Goal: Task Accomplishment & Management: Use online tool/utility

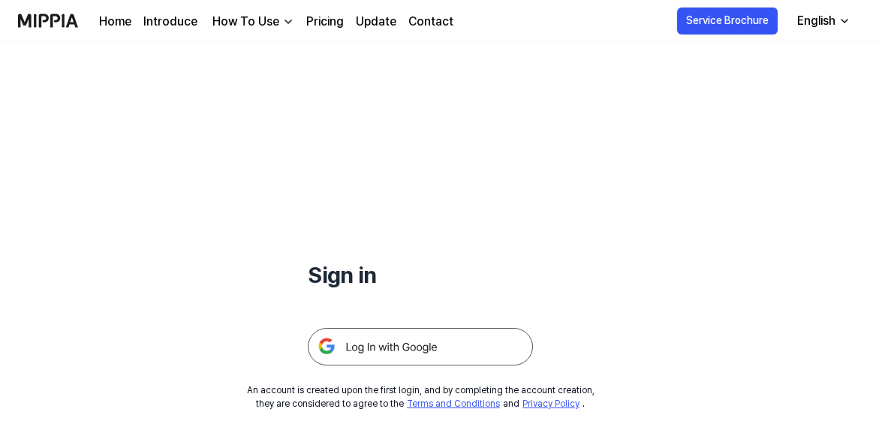
click at [498, 350] on img at bounding box center [420, 347] width 225 height 38
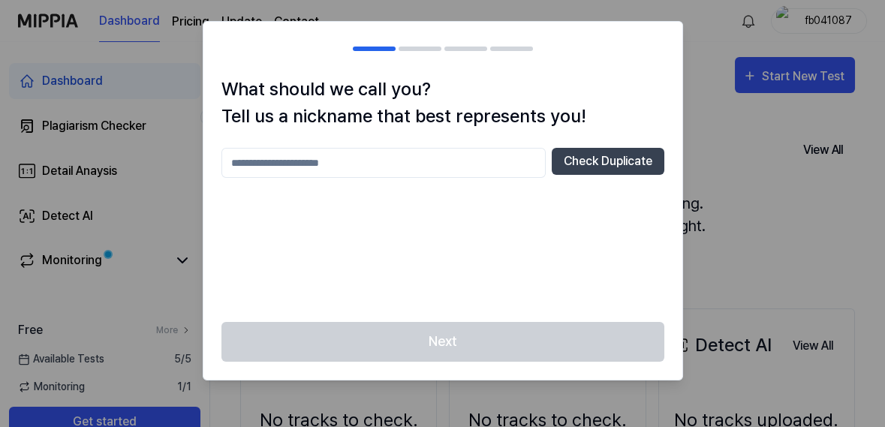
click at [246, 160] on input "text" at bounding box center [383, 163] width 324 height 30
type input "***"
click at [640, 167] on button "Check Duplicate" at bounding box center [608, 161] width 113 height 27
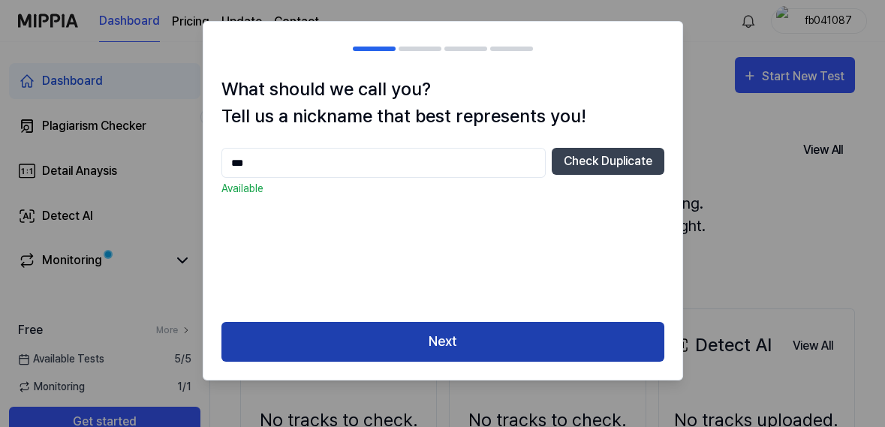
click at [603, 342] on button "Next" at bounding box center [442, 342] width 443 height 40
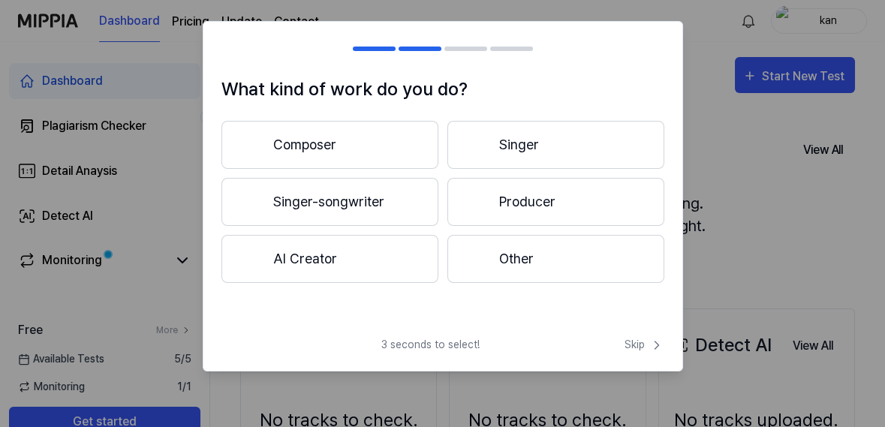
click at [583, 264] on button "Other" at bounding box center [555, 259] width 217 height 48
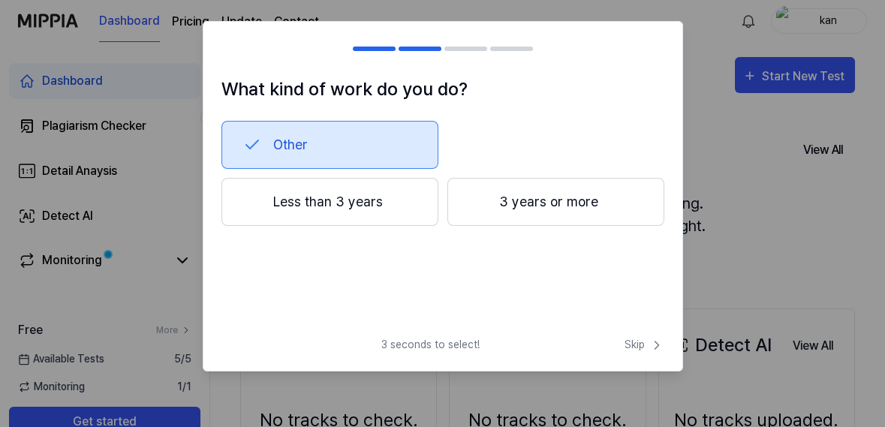
click at [406, 203] on button "Less than 3 years" at bounding box center [329, 202] width 217 height 48
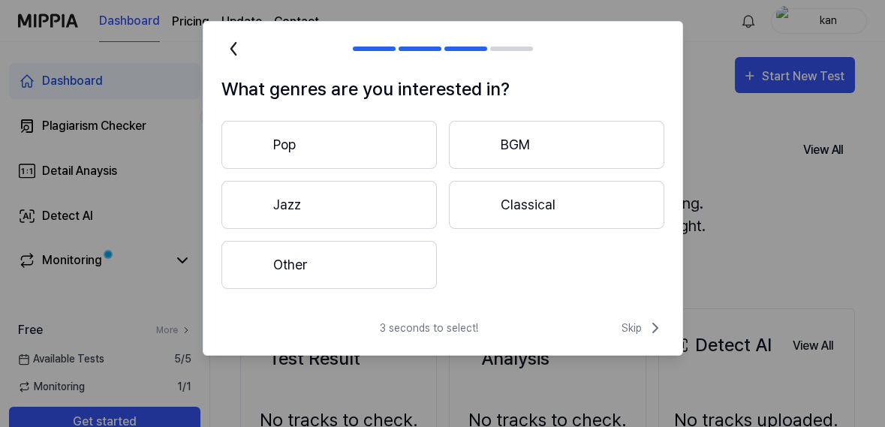
click at [393, 216] on button "Jazz" at bounding box center [328, 205] width 215 height 48
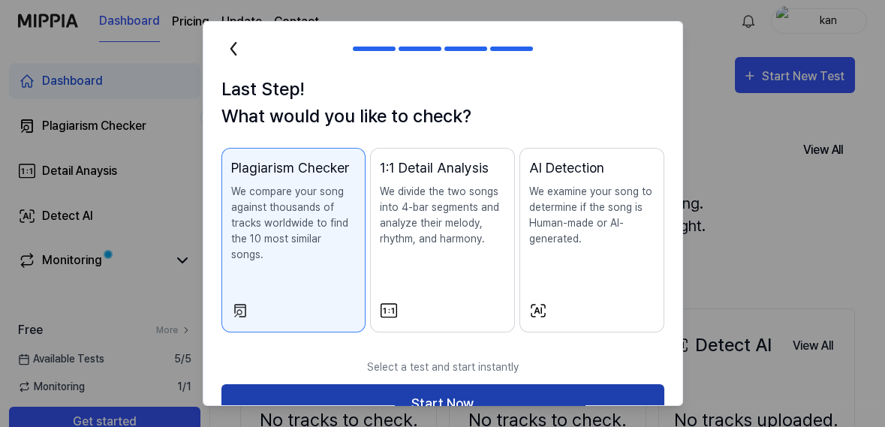
click at [611, 386] on button "Start Now" at bounding box center [442, 404] width 443 height 40
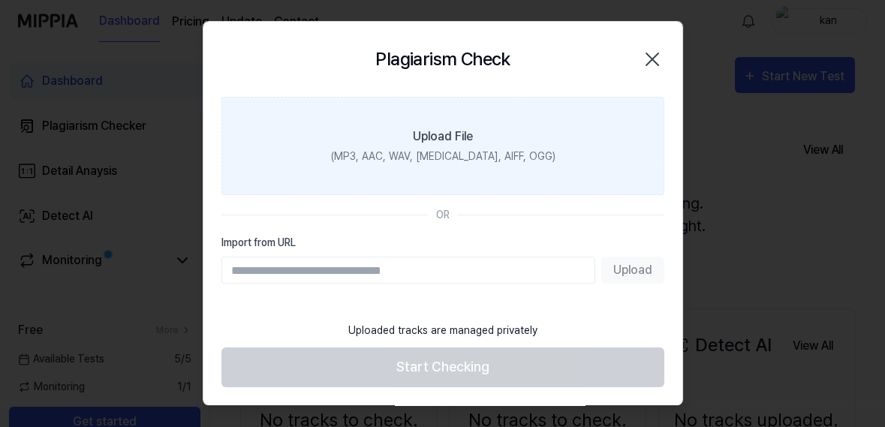
click at [626, 160] on label "Upload File (MP3, AAC, WAV, [MEDICAL_DATA], AIFF, OGG)" at bounding box center [442, 146] width 443 height 98
click at [0, 0] on input "Upload File (MP3, AAC, WAV, [MEDICAL_DATA], AIFF, OGG)" at bounding box center [0, 0] width 0 height 0
click at [621, 169] on label "Upload File (MP3, AAC, WAV, [MEDICAL_DATA], AIFF, OGG)" at bounding box center [442, 146] width 443 height 98
click at [0, 0] on input "Upload File (MP3, AAC, WAV, [MEDICAL_DATA], AIFF, OGG)" at bounding box center [0, 0] width 0 height 0
click at [614, 136] on label "Upload File (MP3, AAC, WAV, [MEDICAL_DATA], AIFF, OGG)" at bounding box center [442, 146] width 443 height 98
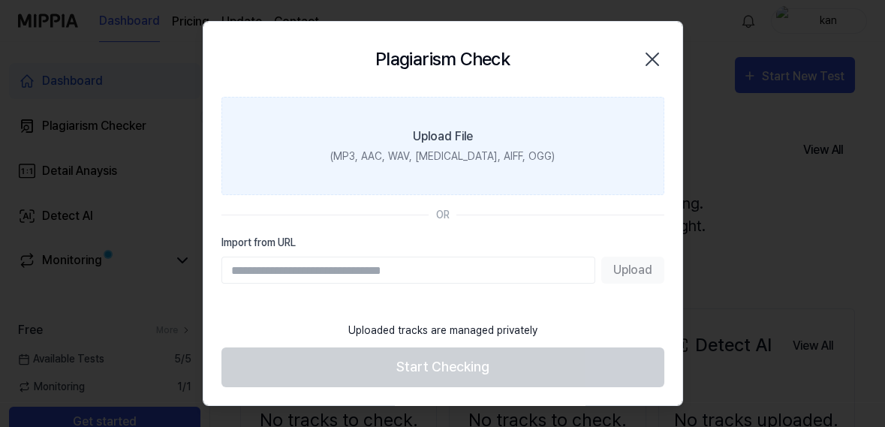
click at [0, 0] on input "Upload File (MP3, AAC, WAV, [MEDICAL_DATA], AIFF, OGG)" at bounding box center [0, 0] width 0 height 0
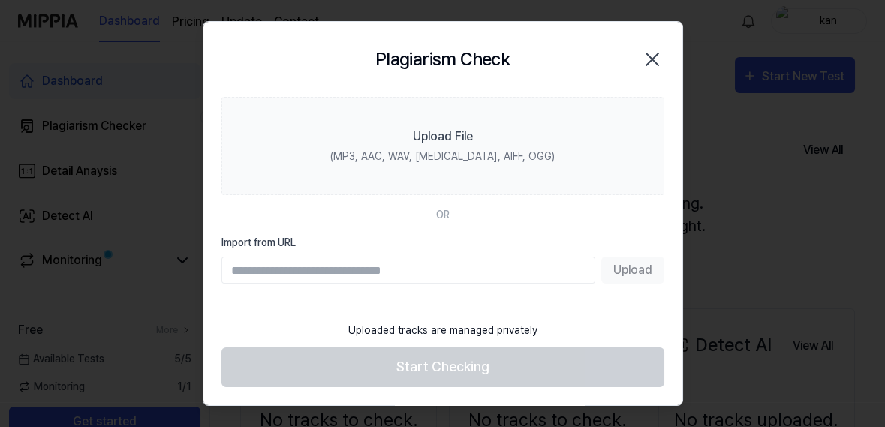
click at [663, 51] on icon "button" at bounding box center [652, 59] width 24 height 24
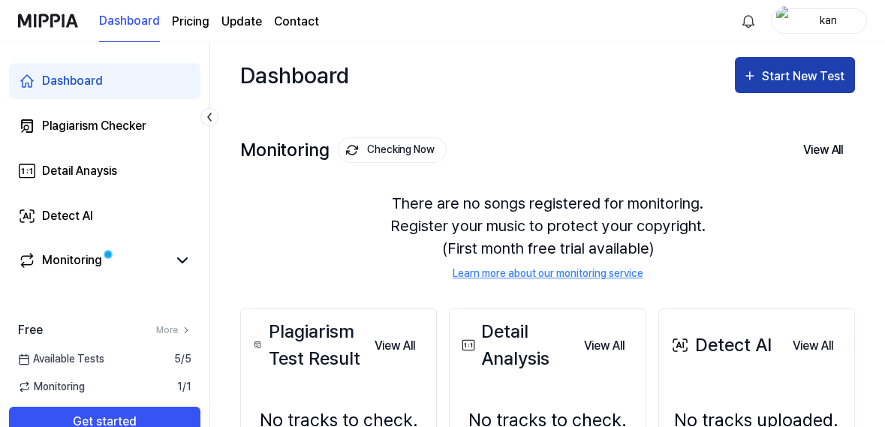
click at [817, 80] on div "Start New Test" at bounding box center [805, 77] width 86 height 20
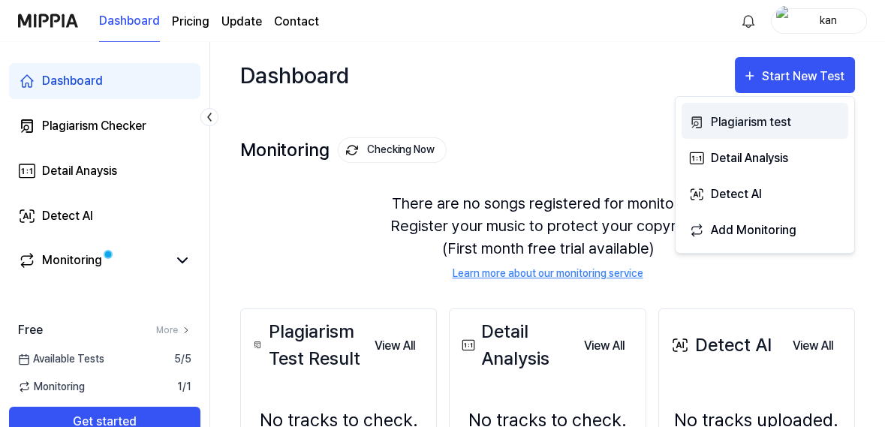
click at [776, 115] on div "Plagiarism test" at bounding box center [775, 123] width 131 height 20
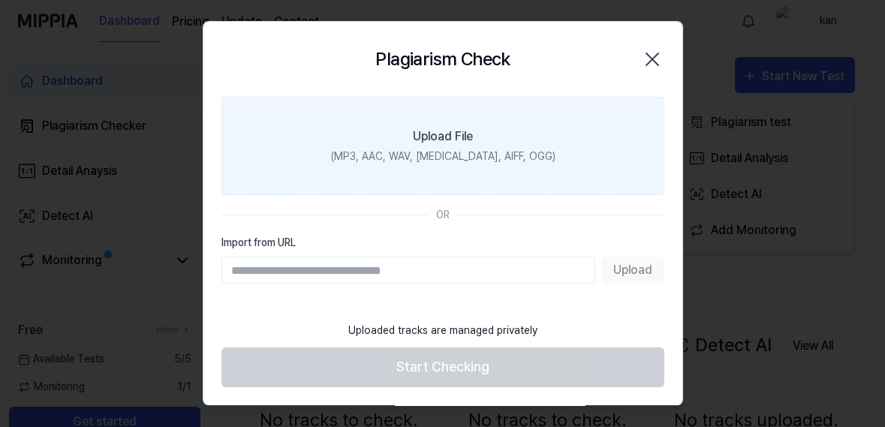
click at [612, 154] on label "Upload File (MP3, AAC, WAV, [MEDICAL_DATA], AIFF, OGG)" at bounding box center [442, 146] width 443 height 98
click at [0, 0] on input "Upload File (MP3, AAC, WAV, [MEDICAL_DATA], AIFF, OGG)" at bounding box center [0, 0] width 0 height 0
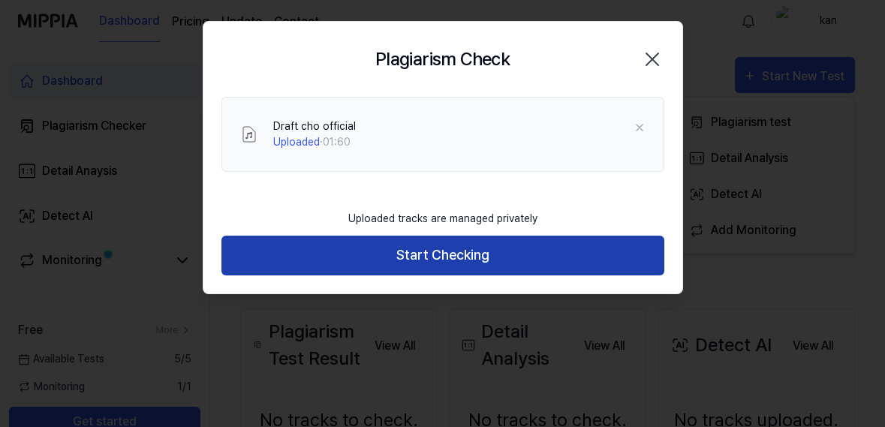
click at [625, 256] on button "Start Checking" at bounding box center [442, 256] width 443 height 40
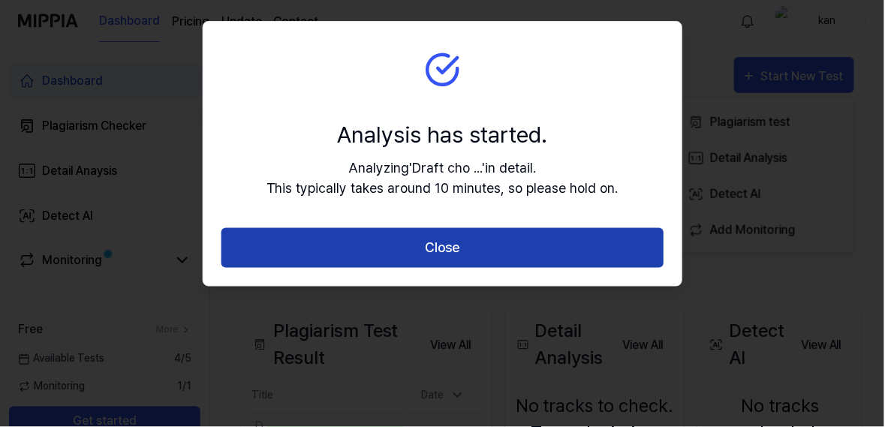
click at [633, 246] on button "Close" at bounding box center [442, 248] width 443 height 40
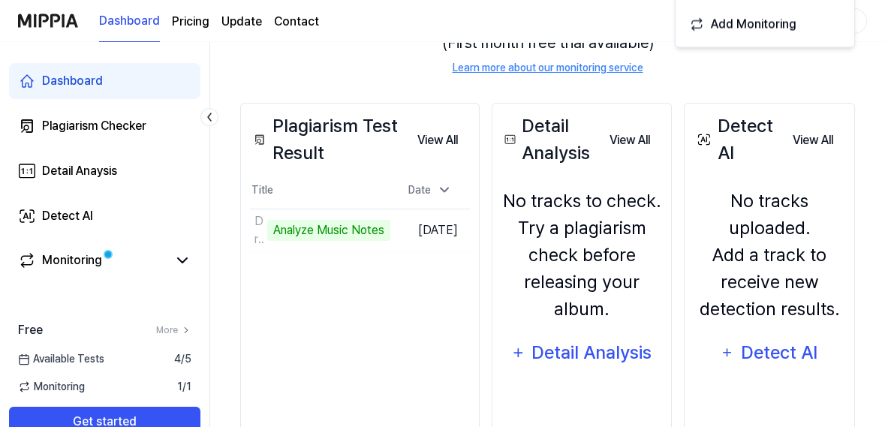
scroll to position [204, 0]
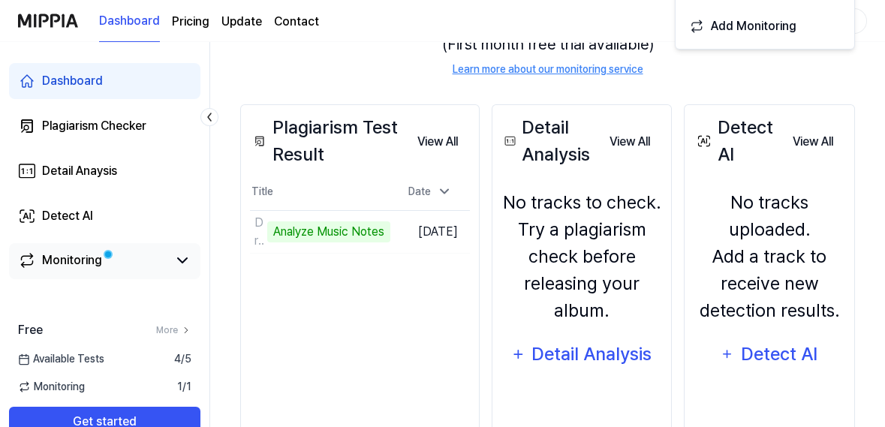
click at [46, 262] on div "Monitoring" at bounding box center [72, 260] width 60 height 18
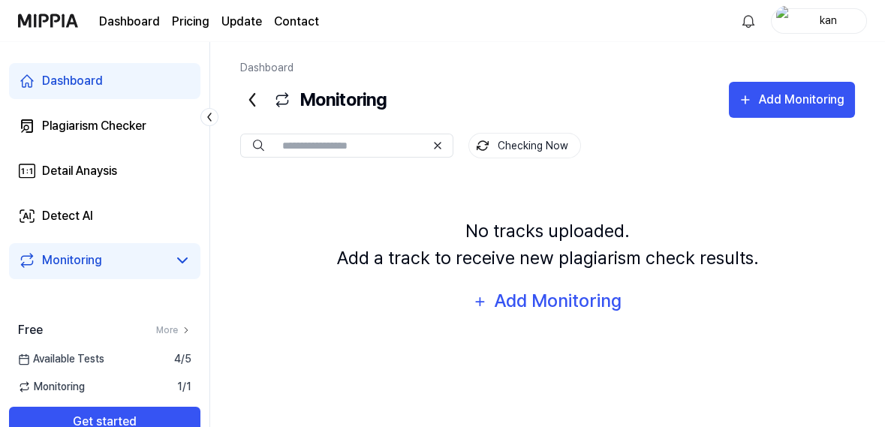
scroll to position [23, 0]
click at [29, 121] on icon at bounding box center [27, 126] width 18 height 18
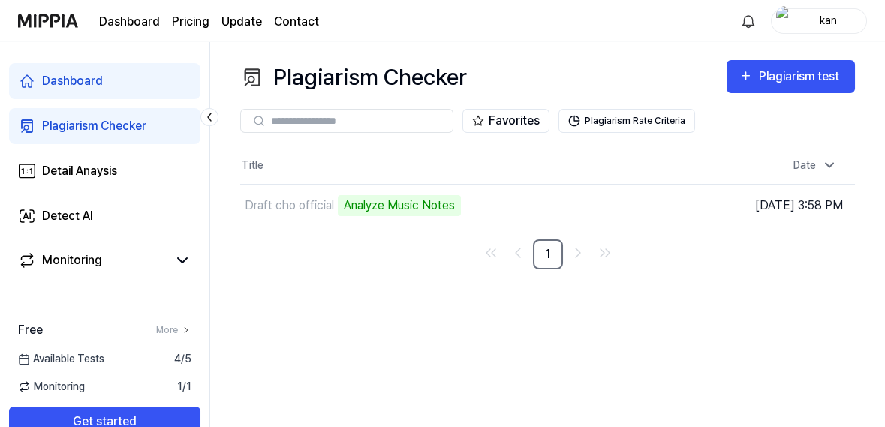
scroll to position [0, 0]
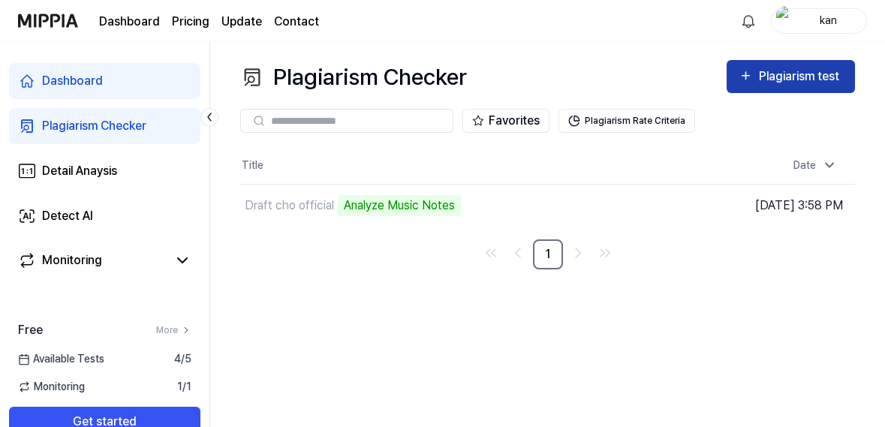
click at [793, 85] on div "Plagiarism test" at bounding box center [801, 77] width 84 height 20
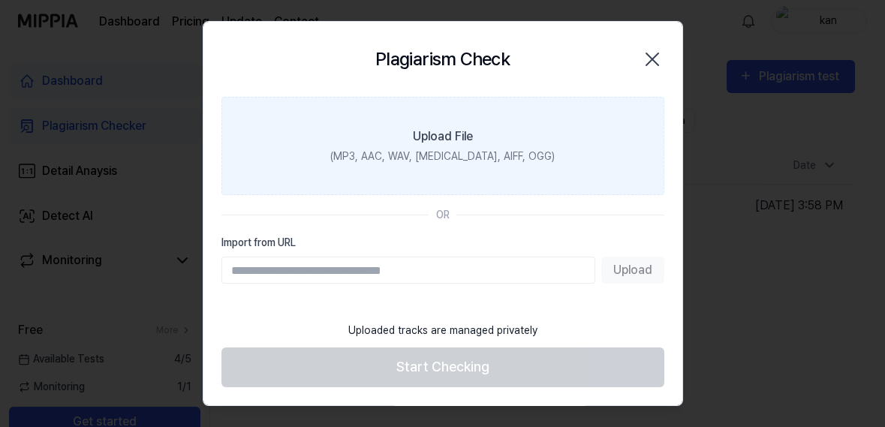
click at [614, 176] on label "Upload File (MP3, AAC, WAV, [MEDICAL_DATA], AIFF, OGG)" at bounding box center [442, 146] width 443 height 98
click at [0, 0] on input "Upload File (MP3, AAC, WAV, [MEDICAL_DATA], AIFF, OGG)" at bounding box center [0, 0] width 0 height 0
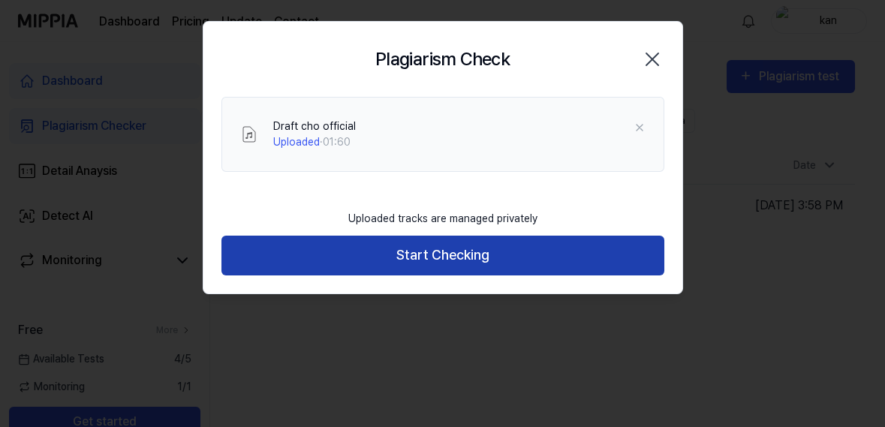
click at [634, 257] on button "Start Checking" at bounding box center [442, 256] width 443 height 40
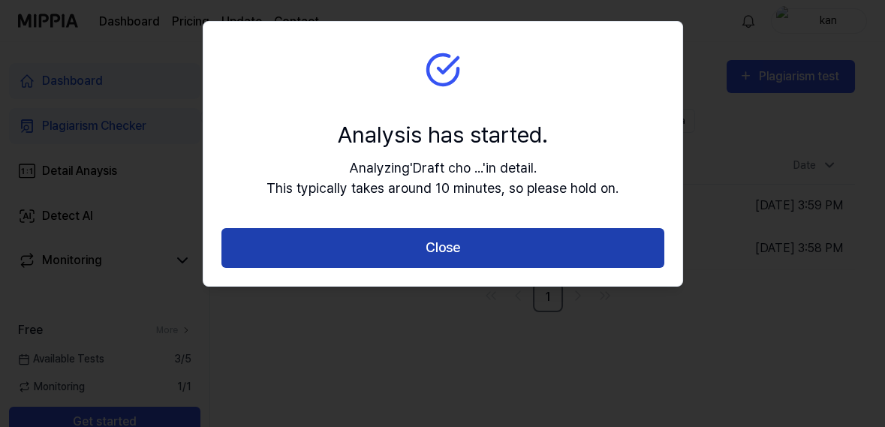
click at [633, 246] on button "Close" at bounding box center [442, 248] width 443 height 40
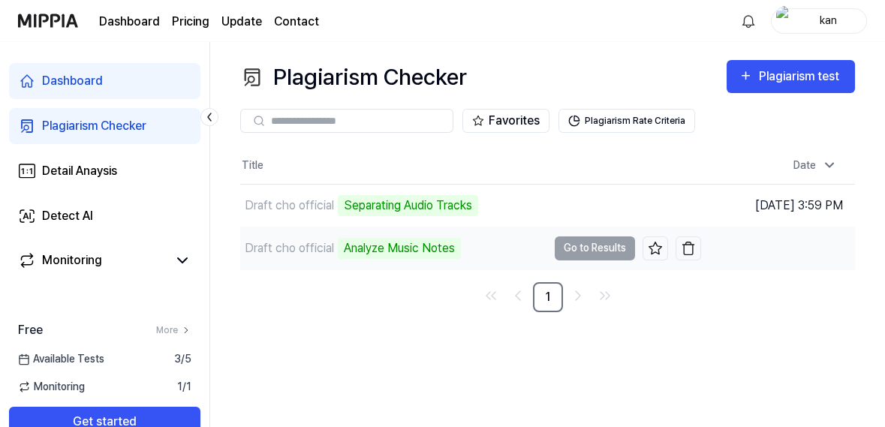
click at [799, 241] on td "[DATE] 3:58 PM" at bounding box center [778, 248] width 154 height 43
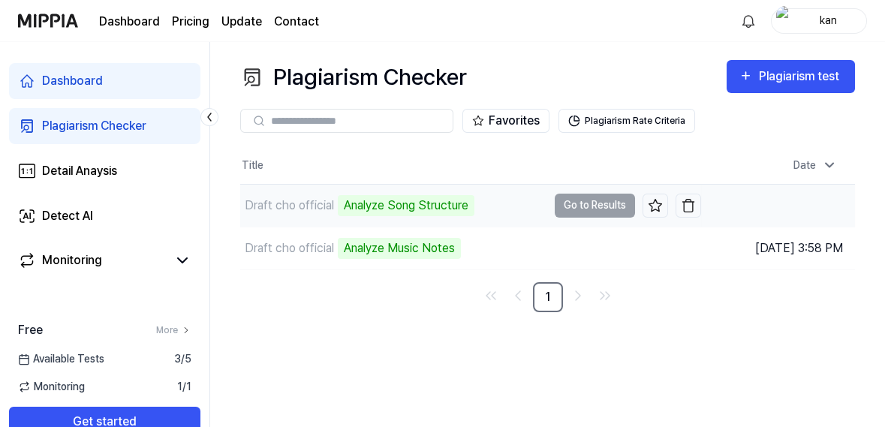
click at [819, 213] on td "[DATE] 3:59 PM" at bounding box center [778, 205] width 154 height 43
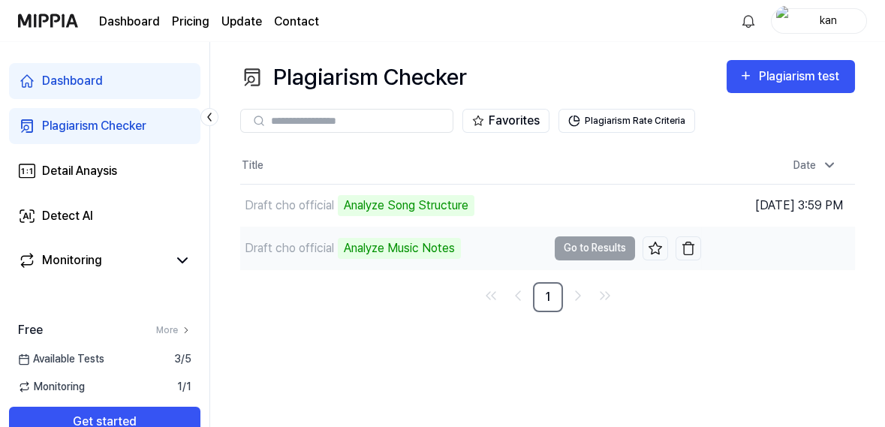
click at [835, 253] on td "[DATE] 3:58 PM" at bounding box center [778, 248] width 154 height 43
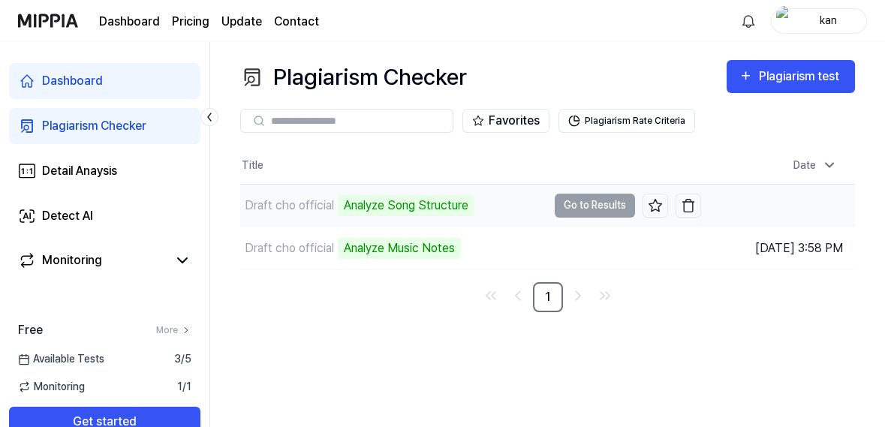
click at [844, 212] on td "[DATE] 3:59 PM" at bounding box center [778, 205] width 154 height 43
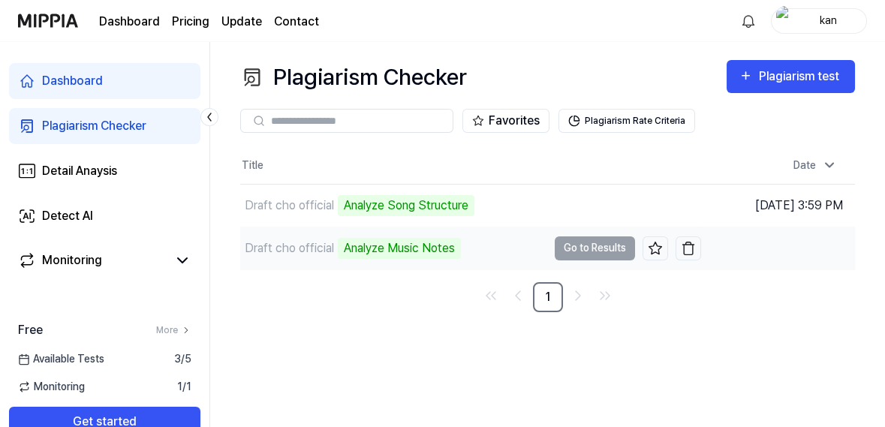
click at [831, 254] on td "[DATE] 3:58 PM" at bounding box center [778, 248] width 154 height 43
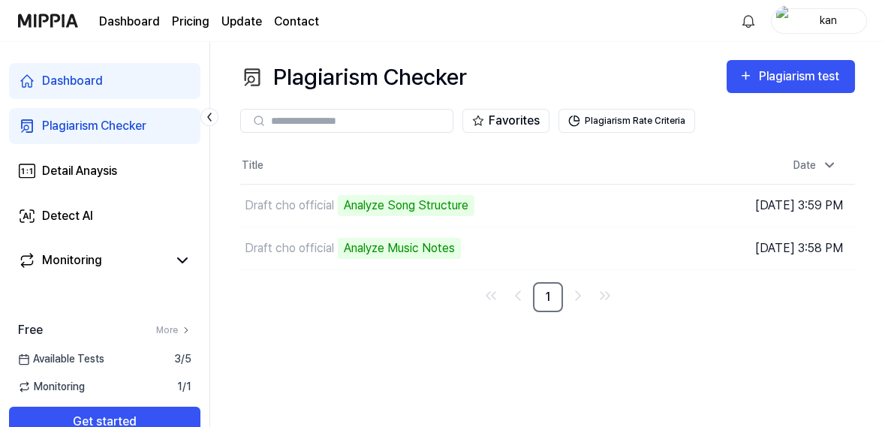
click at [805, 316] on div "Plagiarism Checker Plagiarism test Plagiarism Checker Detail Analysis Detect AI…" at bounding box center [547, 234] width 675 height 385
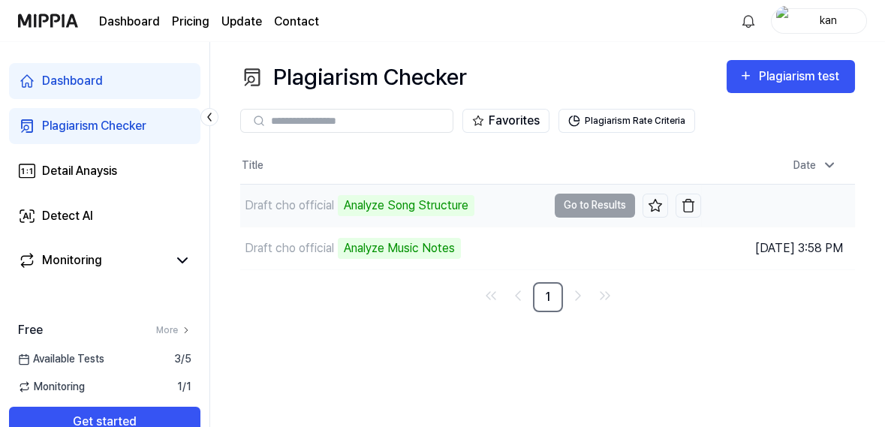
click at [844, 207] on td "[DATE] 3:59 PM" at bounding box center [778, 205] width 154 height 43
click at [690, 206] on img "button" at bounding box center [688, 205] width 15 height 15
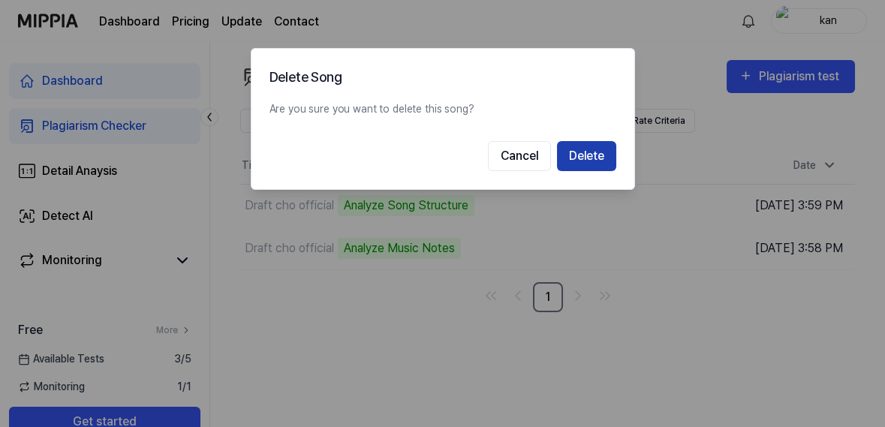
click at [600, 165] on button "Delete" at bounding box center [586, 156] width 59 height 30
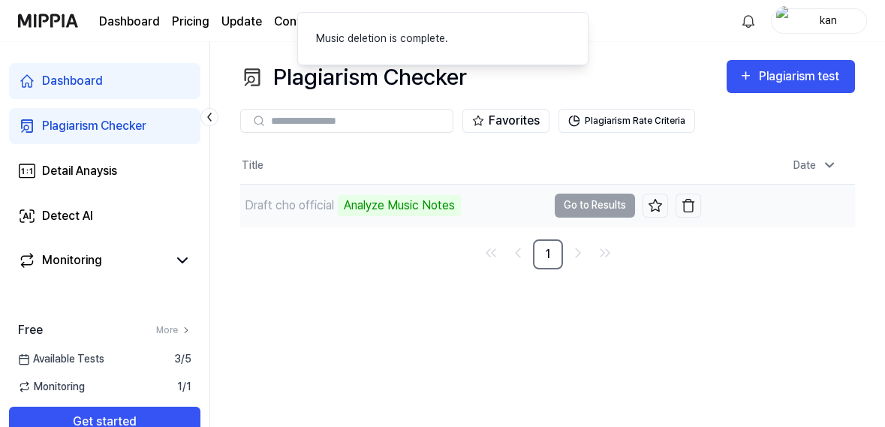
click at [834, 220] on td "[DATE] 3:58 PM" at bounding box center [778, 205] width 154 height 43
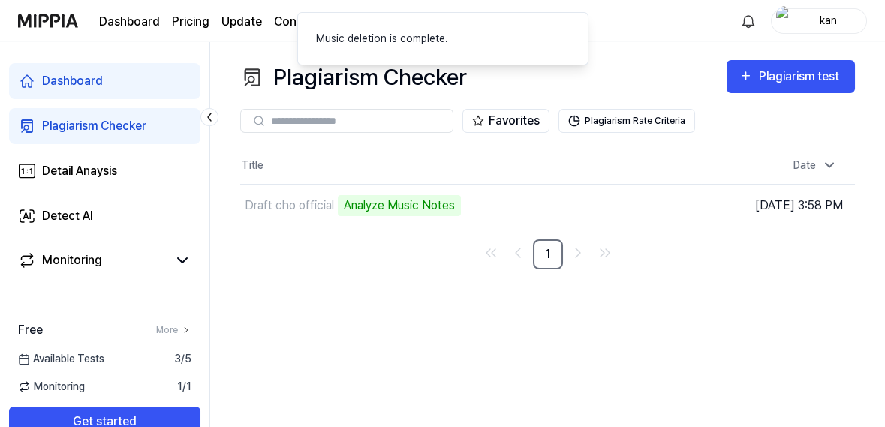
click at [811, 270] on div "Plagiarism Checker Plagiarism test Plagiarism Checker Detail Analysis Detect AI…" at bounding box center [547, 234] width 675 height 385
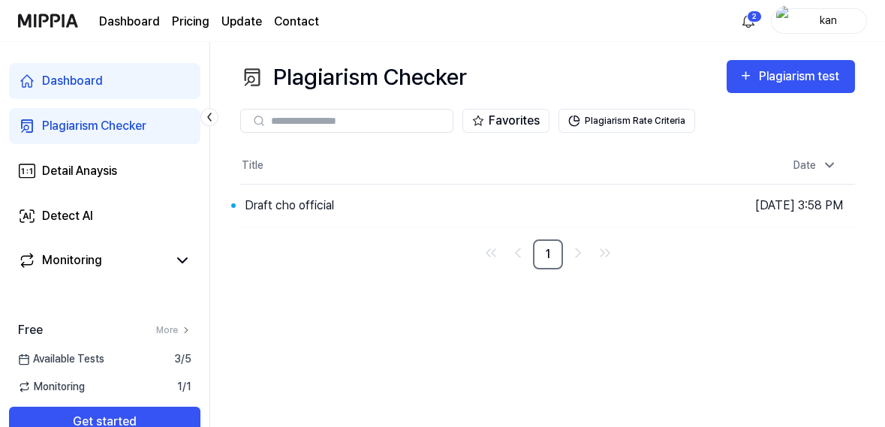
click at [739, 17] on html "Dashboard Pricing Update Contact 2 kan Dashboard Plagiarism Checker Detail Anay…" at bounding box center [442, 213] width 885 height 427
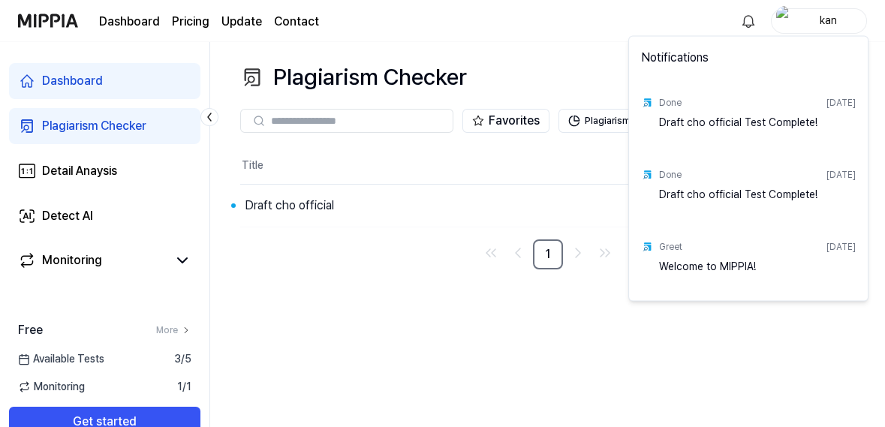
click at [742, 348] on html "Dashboard Pricing Update Contact kan Dashboard Plagiarism Checker Detail Anaysi…" at bounding box center [442, 213] width 885 height 427
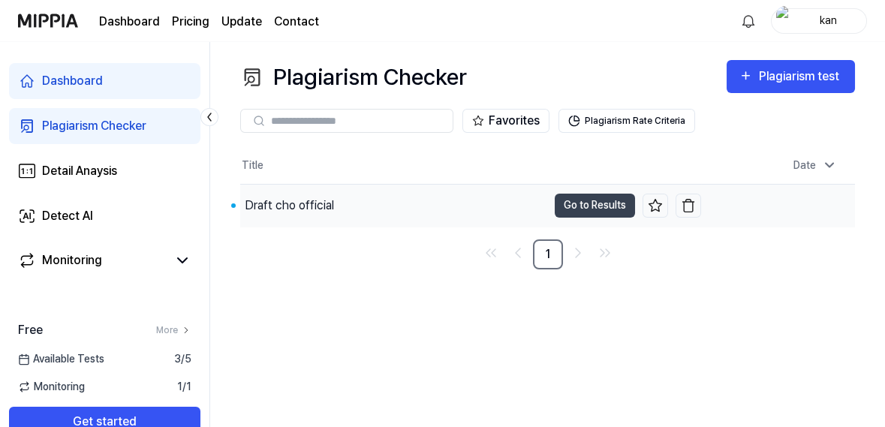
click at [818, 206] on td "[DATE] 3:58 PM" at bounding box center [778, 205] width 154 height 43
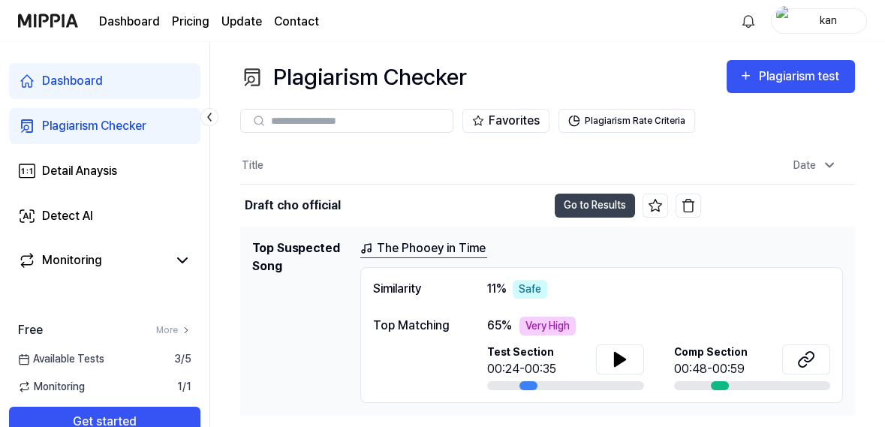
click at [456, 250] on link "The Phooey in Time" at bounding box center [423, 248] width 127 height 19
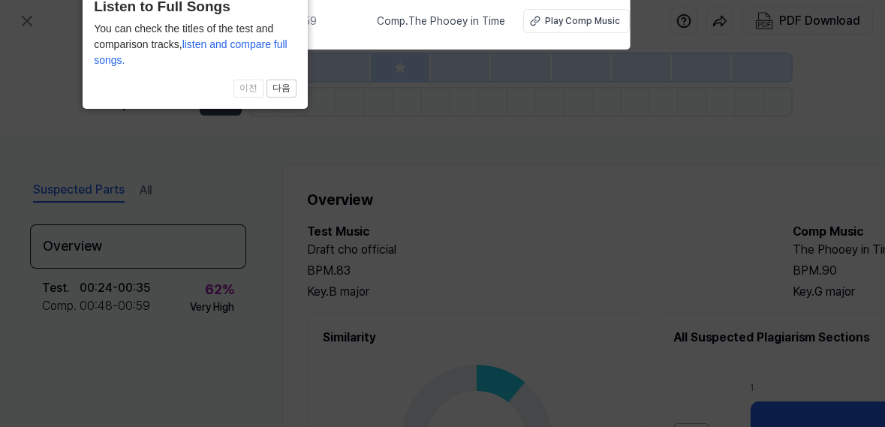
click at [742, 306] on icon at bounding box center [442, 245] width 885 height 507
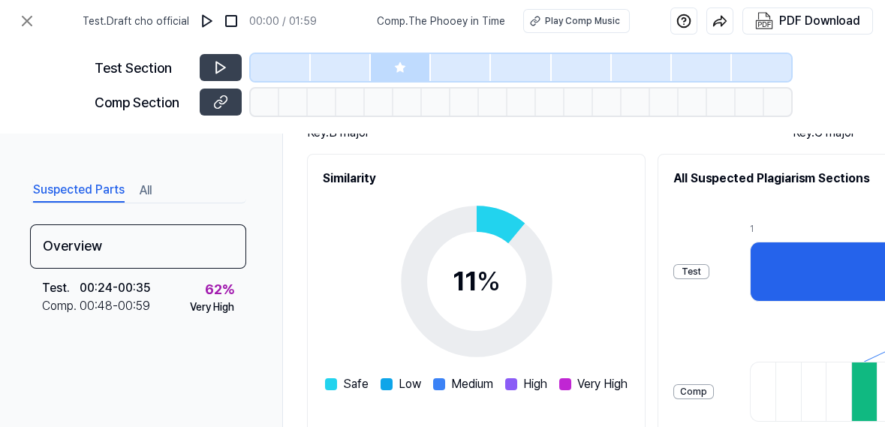
scroll to position [161, 0]
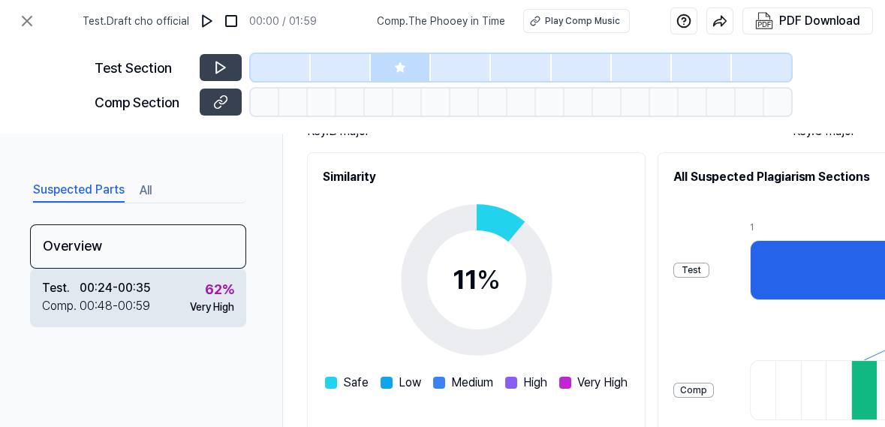
click at [84, 302] on div "00:48 - 00:59" at bounding box center [115, 306] width 71 height 18
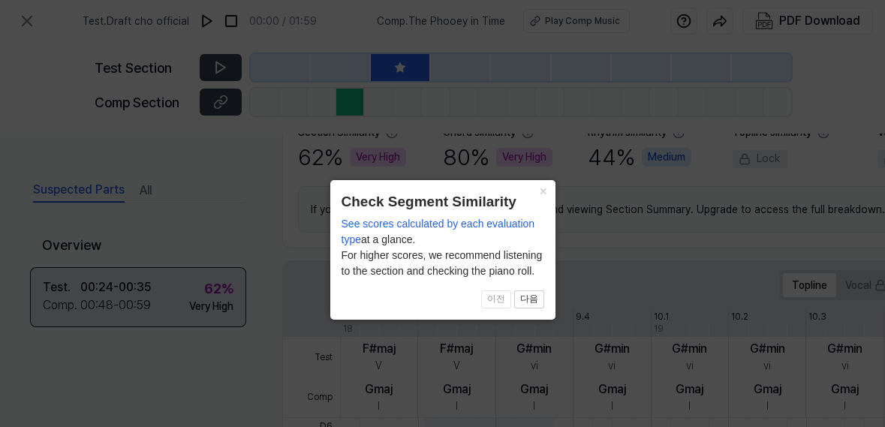
scroll to position [417, 0]
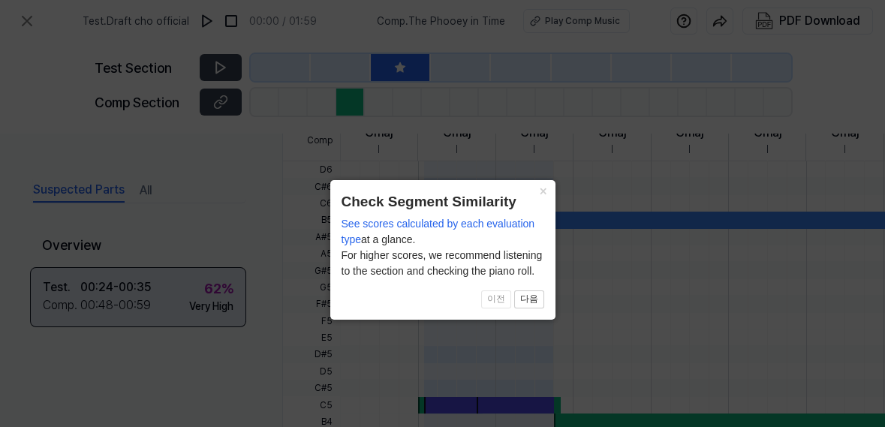
click at [546, 188] on button "×" at bounding box center [543, 190] width 24 height 21
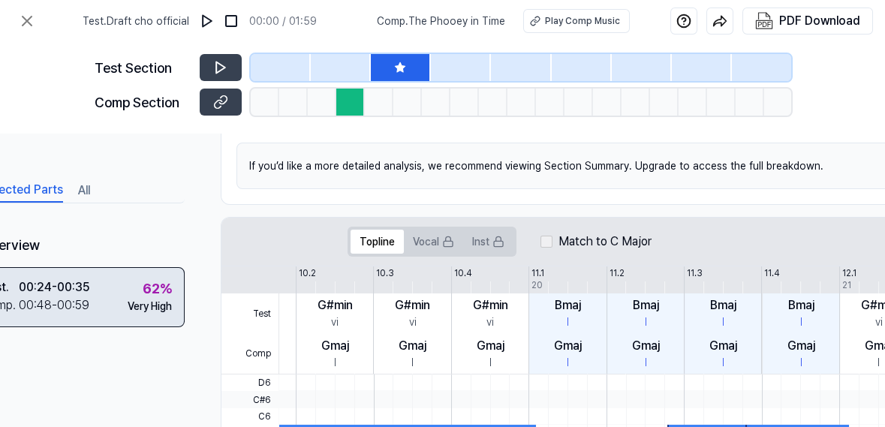
scroll to position [0, 396]
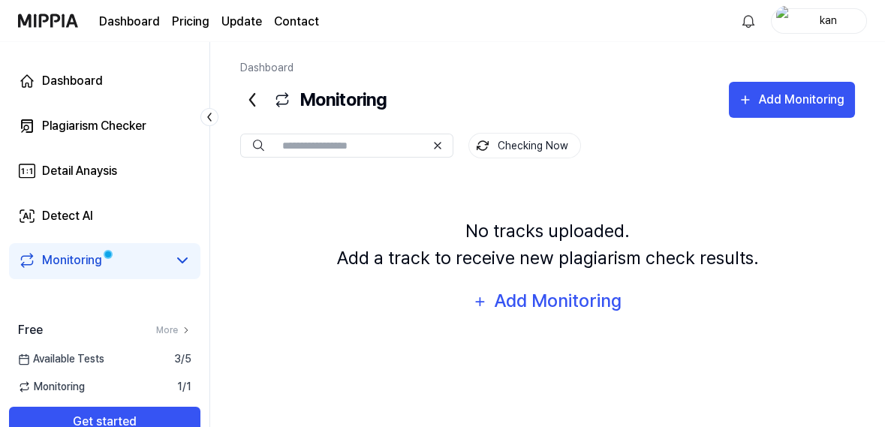
click at [59, 367] on span "Available Tests" at bounding box center [61, 359] width 86 height 16
click at [96, 367] on span "Available Tests" at bounding box center [61, 359] width 86 height 16
click at [80, 395] on span "Monitoring" at bounding box center [51, 387] width 67 height 16
click at [128, 395] on div "Monitoring 1 / 1" at bounding box center [104, 387] width 209 height 16
click at [124, 415] on div "Free More Available Tests 3 / 5 Monitoring 1 / 1 Get started" at bounding box center [104, 379] width 209 height 116
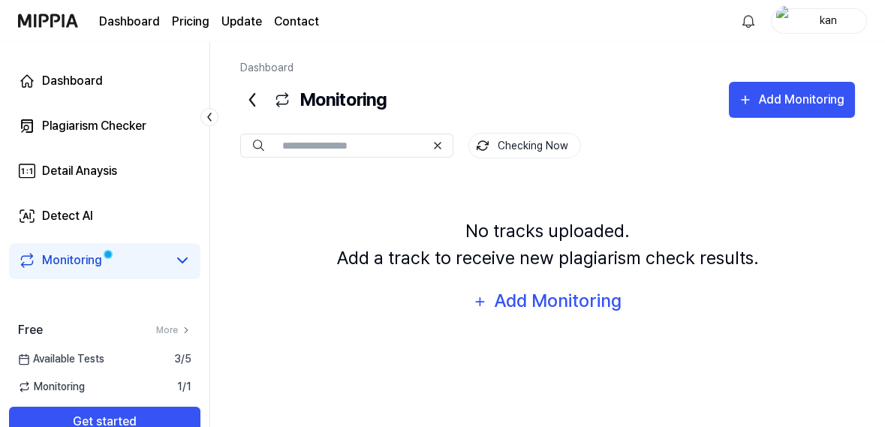
click at [64, 267] on div "Monitoring" at bounding box center [72, 260] width 60 height 18
click at [47, 84] on div "Dashboard" at bounding box center [72, 81] width 61 height 18
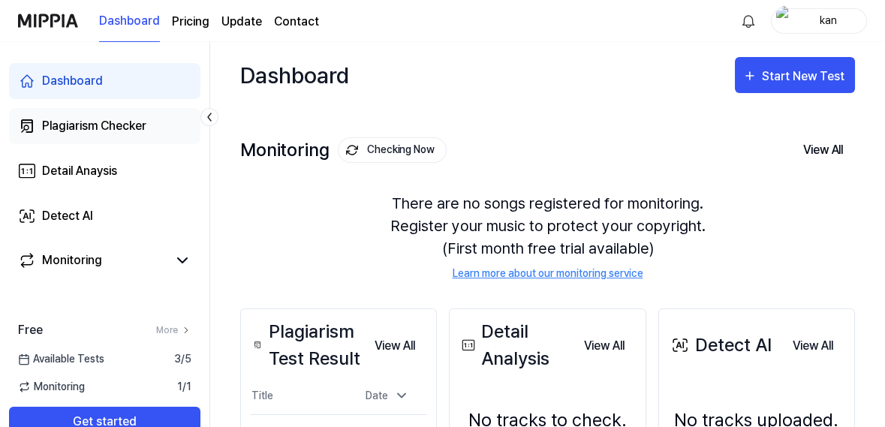
click at [52, 121] on div "Plagiarism Checker" at bounding box center [94, 126] width 104 height 18
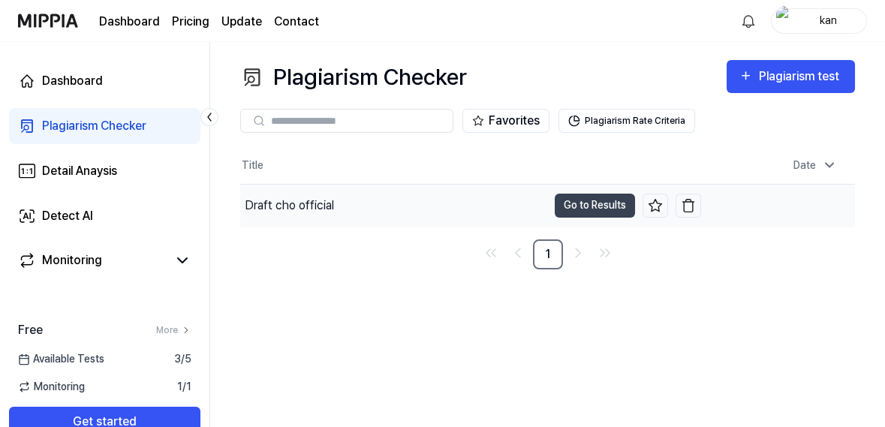
click at [806, 215] on td "[DATE] 3:58 PM" at bounding box center [778, 205] width 154 height 43
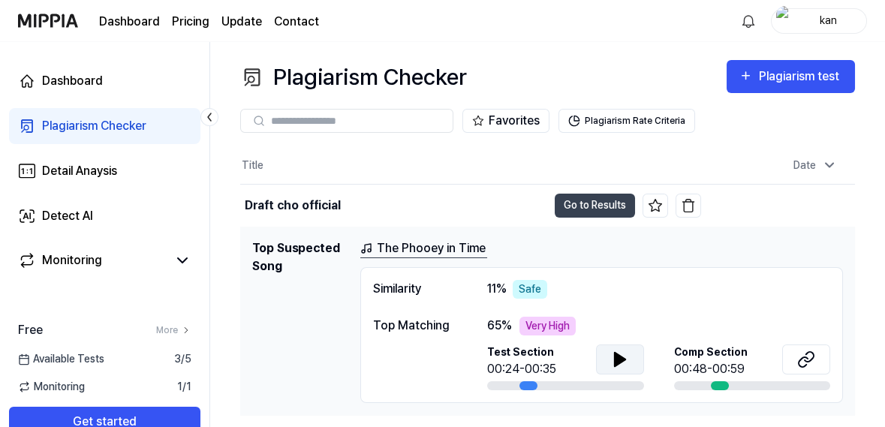
click at [626, 354] on icon at bounding box center [620, 360] width 18 height 18
click at [720, 364] on div "00:48-00:59" at bounding box center [711, 369] width 74 height 18
click at [811, 352] on icon at bounding box center [809, 357] width 9 height 10
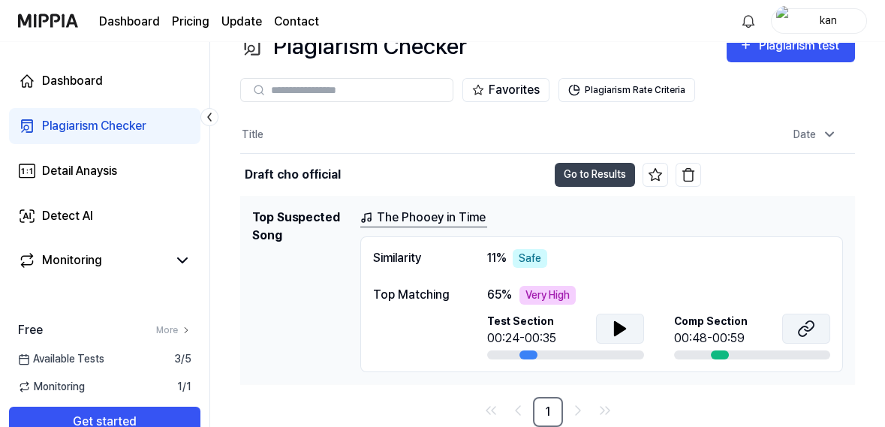
scroll to position [72, 0]
click at [569, 286] on div "Very High" at bounding box center [547, 295] width 56 height 19
click at [607, 171] on button "Go to Results" at bounding box center [595, 175] width 80 height 24
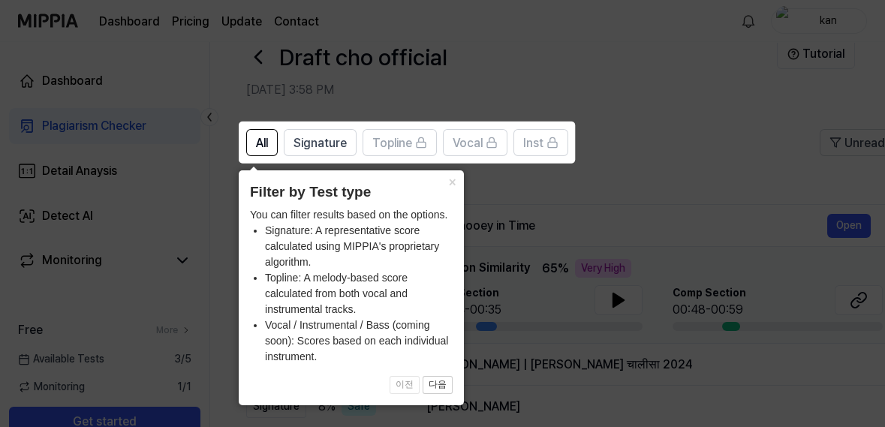
click at [664, 195] on icon at bounding box center [442, 213] width 885 height 427
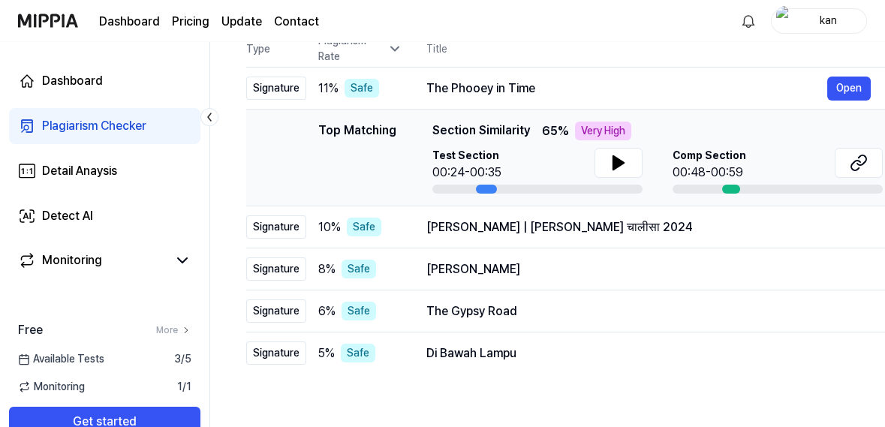
scroll to position [175, 0]
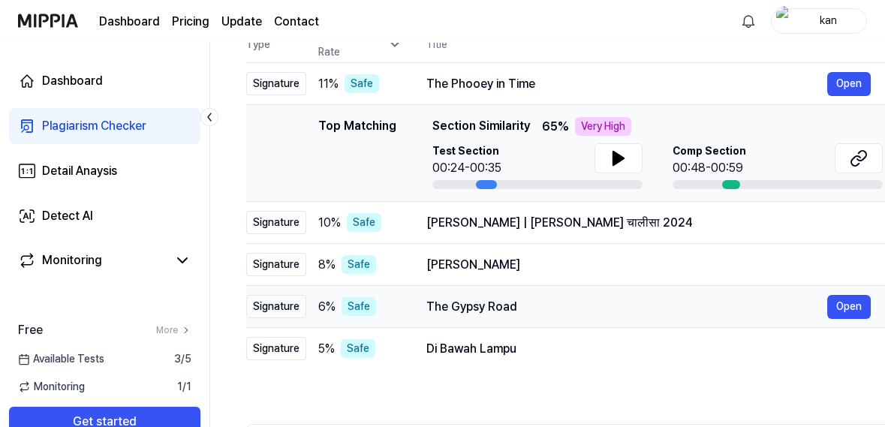
click at [748, 307] on div "The Gypsy Road" at bounding box center [626, 307] width 401 height 18
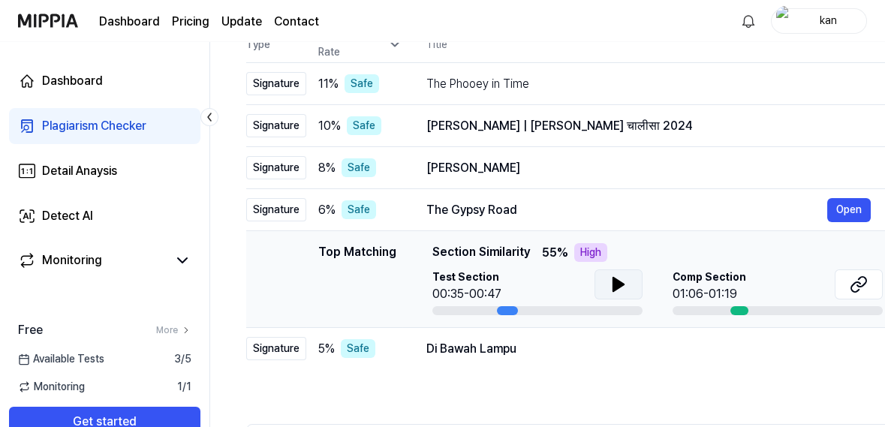
click at [621, 285] on icon at bounding box center [618, 285] width 11 height 14
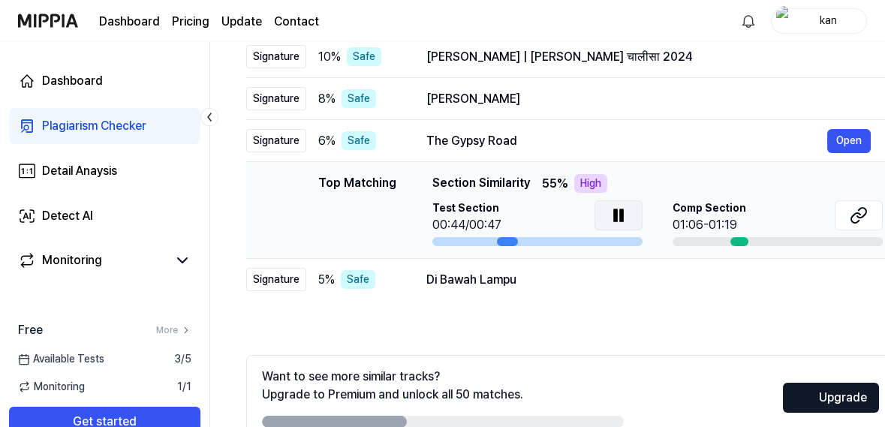
scroll to position [243, 0]
click at [763, 215] on div "Comp Section 01:06-01:19" at bounding box center [778, 218] width 210 height 34
click at [769, 214] on div "Comp Section 01:06-01:19" at bounding box center [778, 218] width 210 height 34
click at [778, 211] on div "Comp Section 01:06-01:19" at bounding box center [778, 218] width 210 height 34
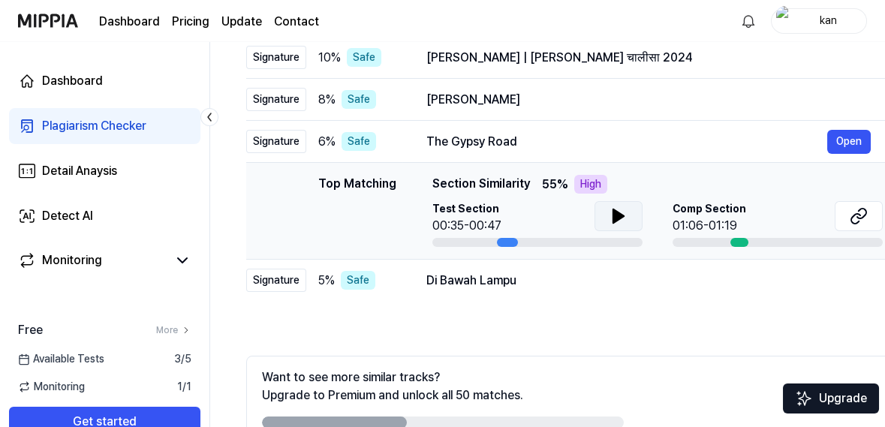
click at [766, 212] on div "Comp Section 01:06-01:19" at bounding box center [778, 218] width 210 height 34
click at [848, 227] on button at bounding box center [859, 216] width 48 height 30
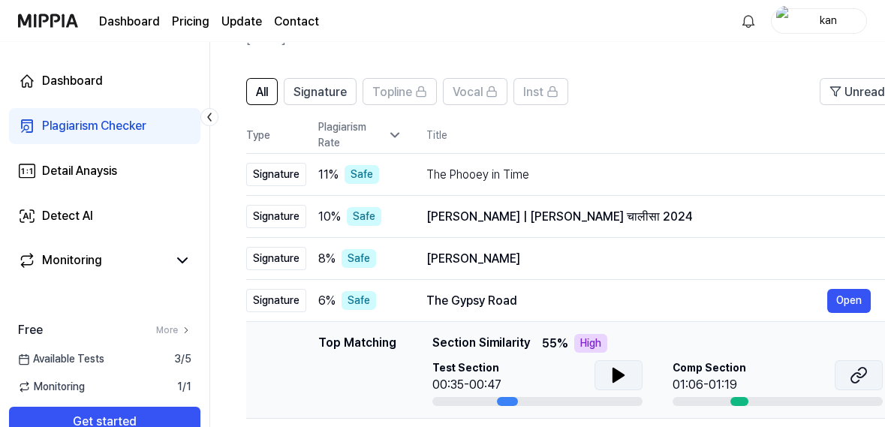
scroll to position [70, 0]
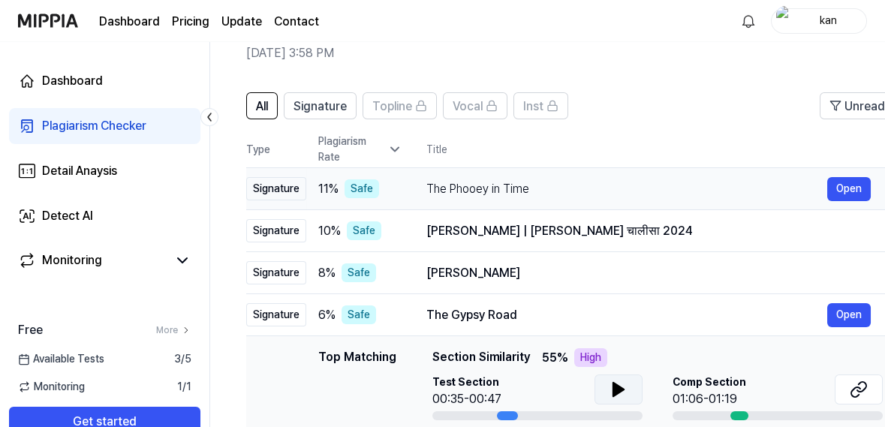
click at [733, 188] on div "The Phooey in Time" at bounding box center [626, 189] width 401 height 18
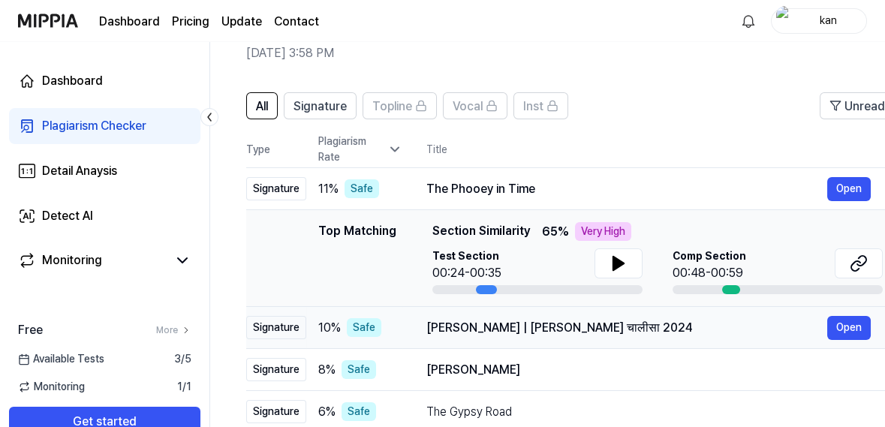
click at [768, 316] on div "[PERSON_NAME] | [PERSON_NAME] चालीसा 2024 Open" at bounding box center [648, 328] width 444 height 24
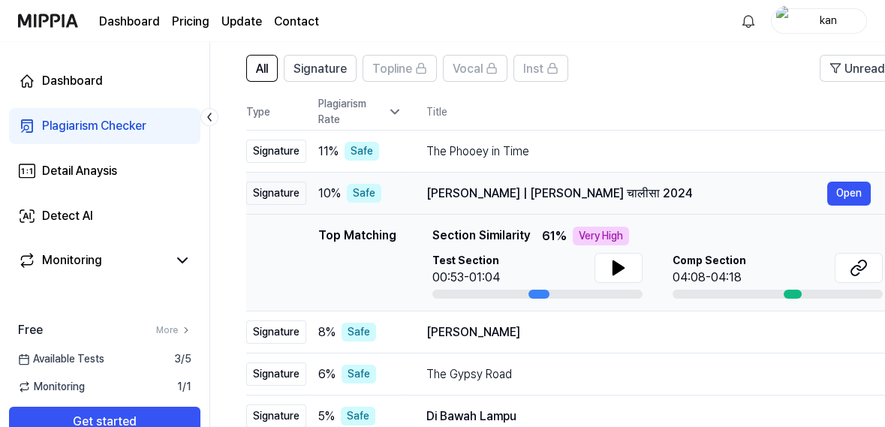
scroll to position [110, 0]
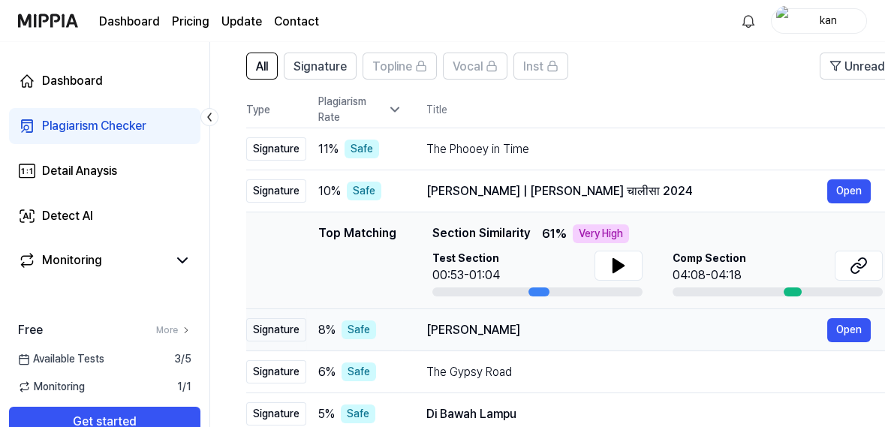
click at [745, 324] on div "[PERSON_NAME]" at bounding box center [626, 330] width 401 height 18
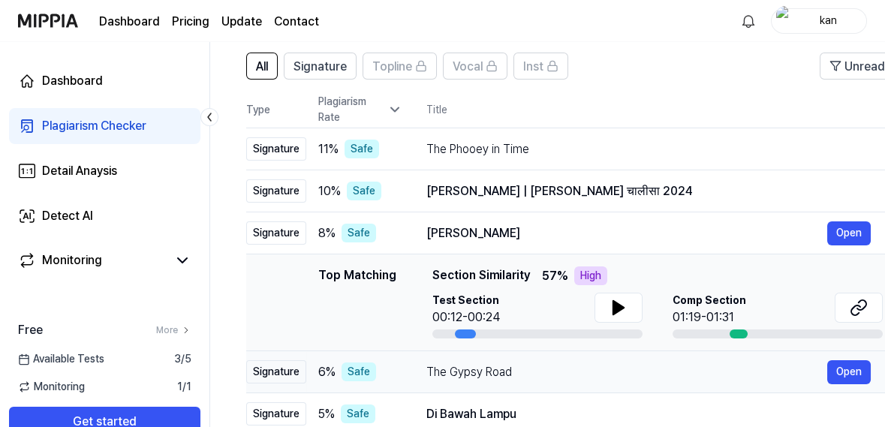
click at [766, 380] on div "The Gypsy Road" at bounding box center [626, 372] width 401 height 18
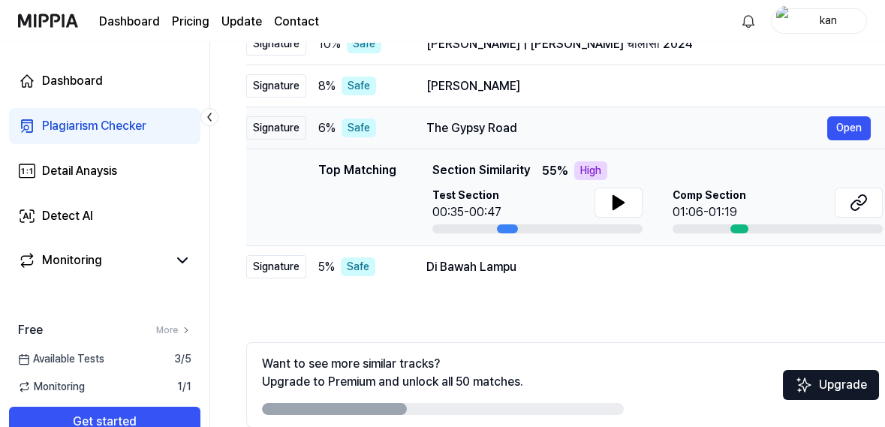
scroll to position [0, 0]
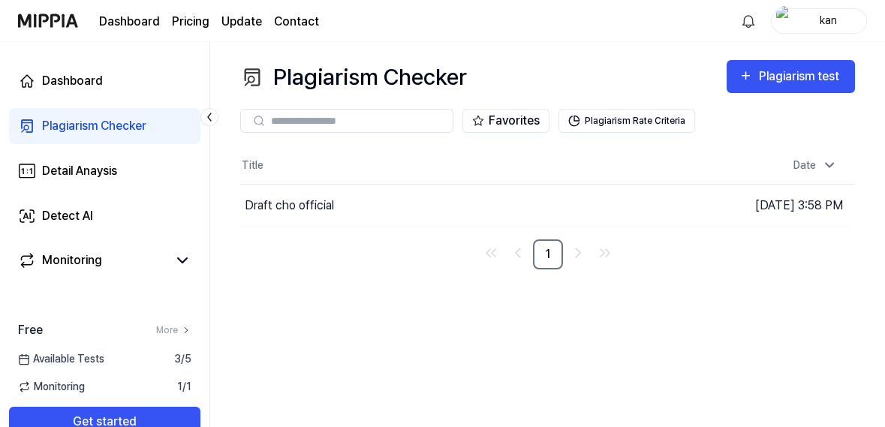
scroll to position [23, 0]
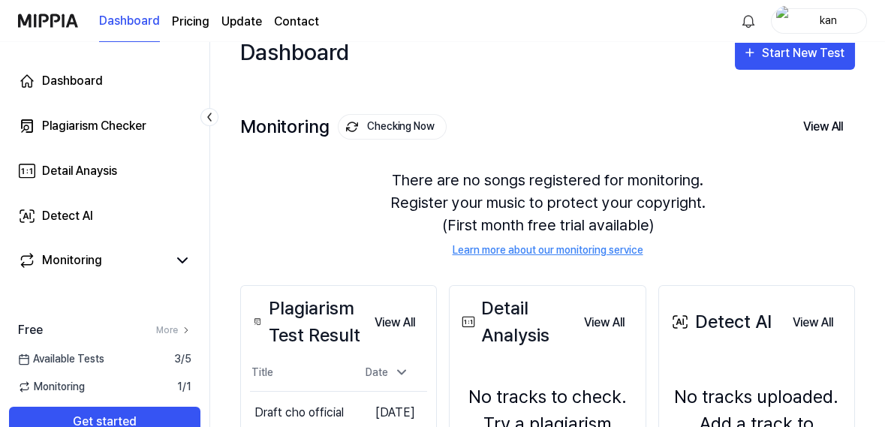
scroll to position [204, 0]
